Goal: Task Accomplishment & Management: Manage account settings

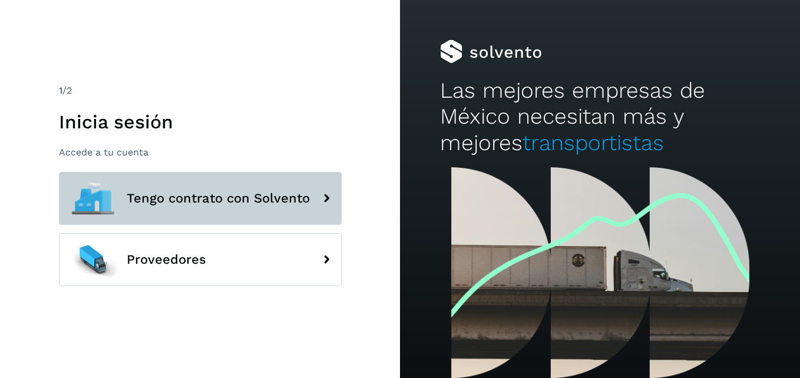
click at [239, 206] on button "Tengo contrato con Solvento" at bounding box center [200, 198] width 283 height 53
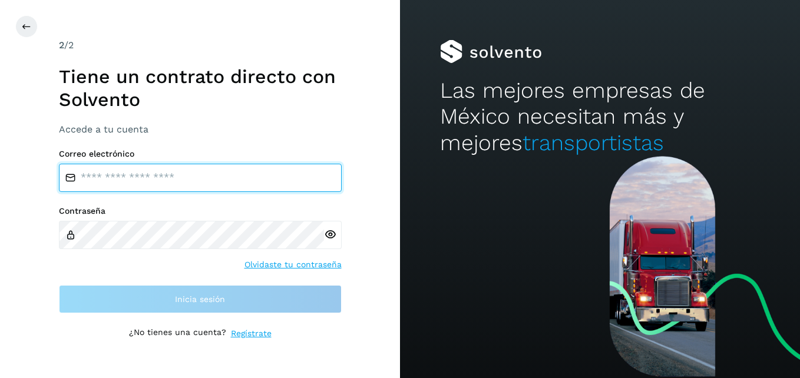
type input "**********"
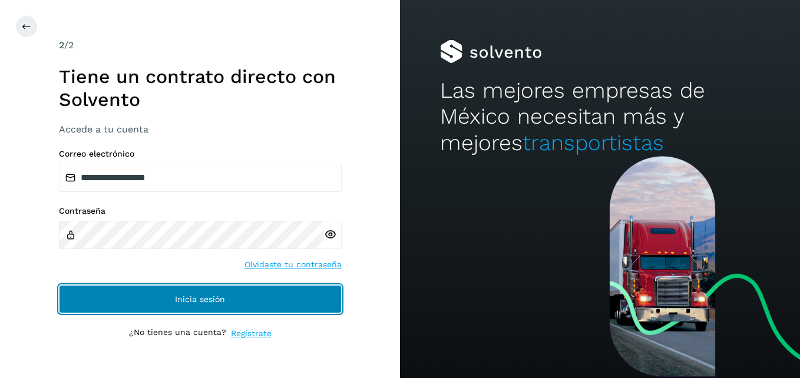
click at [187, 298] on span "Inicia sesión" at bounding box center [200, 299] width 50 height 8
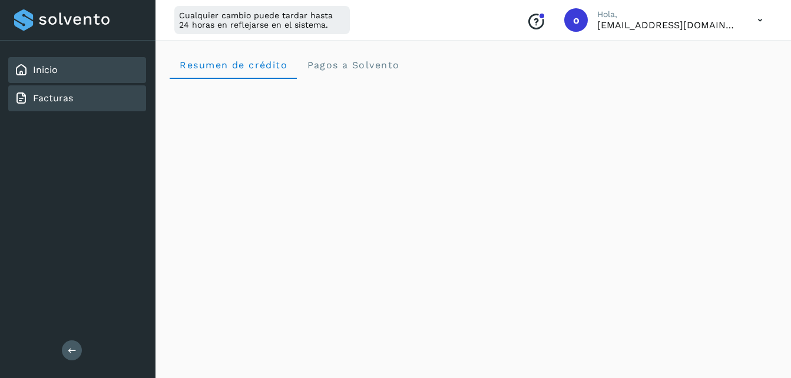
click at [66, 106] on div "Facturas" at bounding box center [77, 98] width 138 height 26
